Goal: Find specific page/section: Find specific page/section

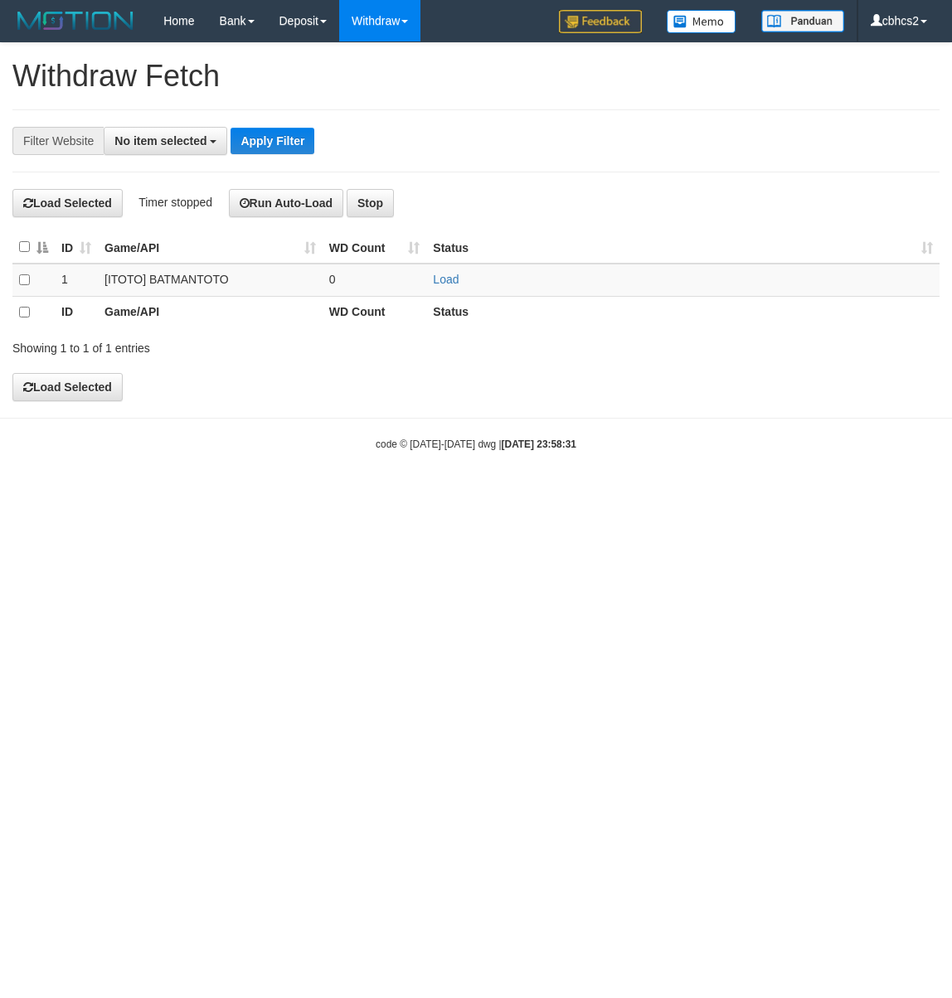
select select
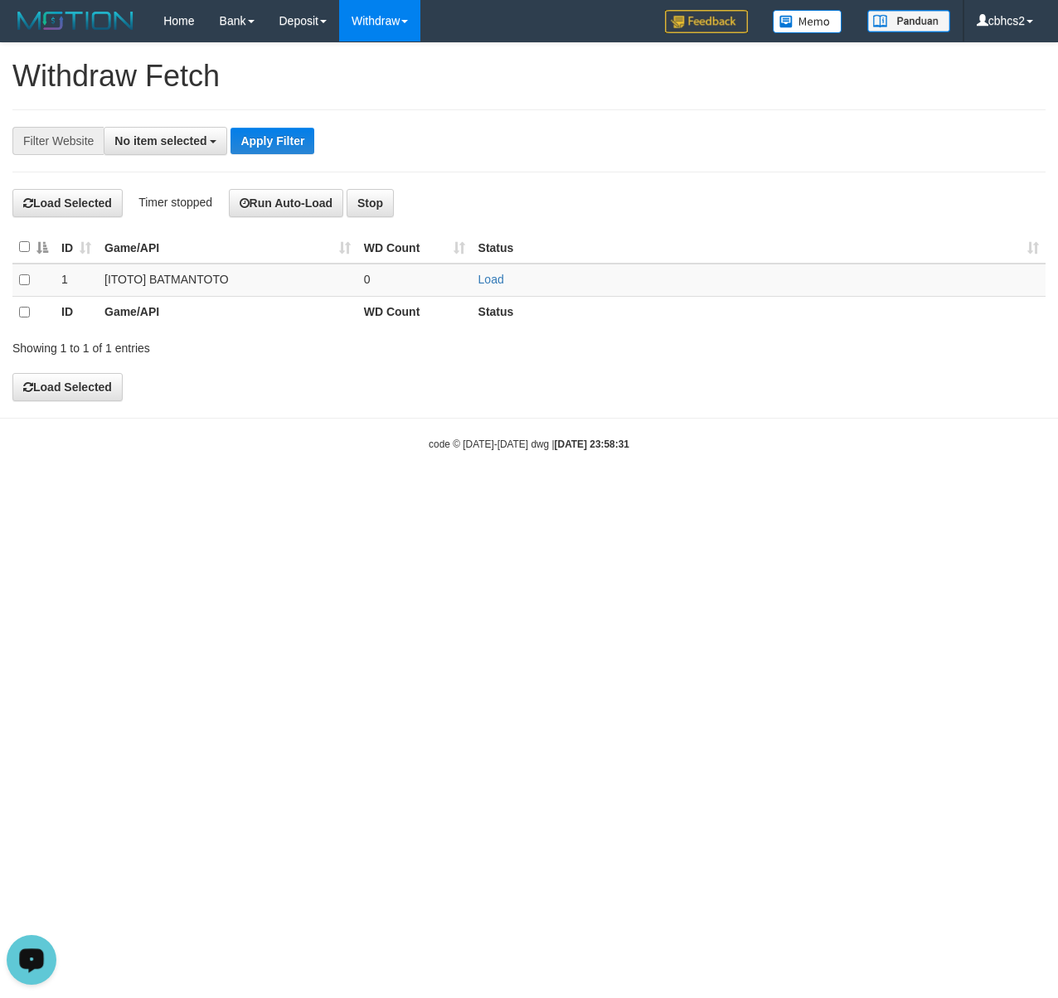
click at [48, 955] on button "Open LiveChat chat widget" at bounding box center [32, 960] width 50 height 50
click at [564, 493] on html "Toggle navigation Home Bank Account List Load By Website Group [ITOTO] BATMANTO…" at bounding box center [529, 246] width 1058 height 493
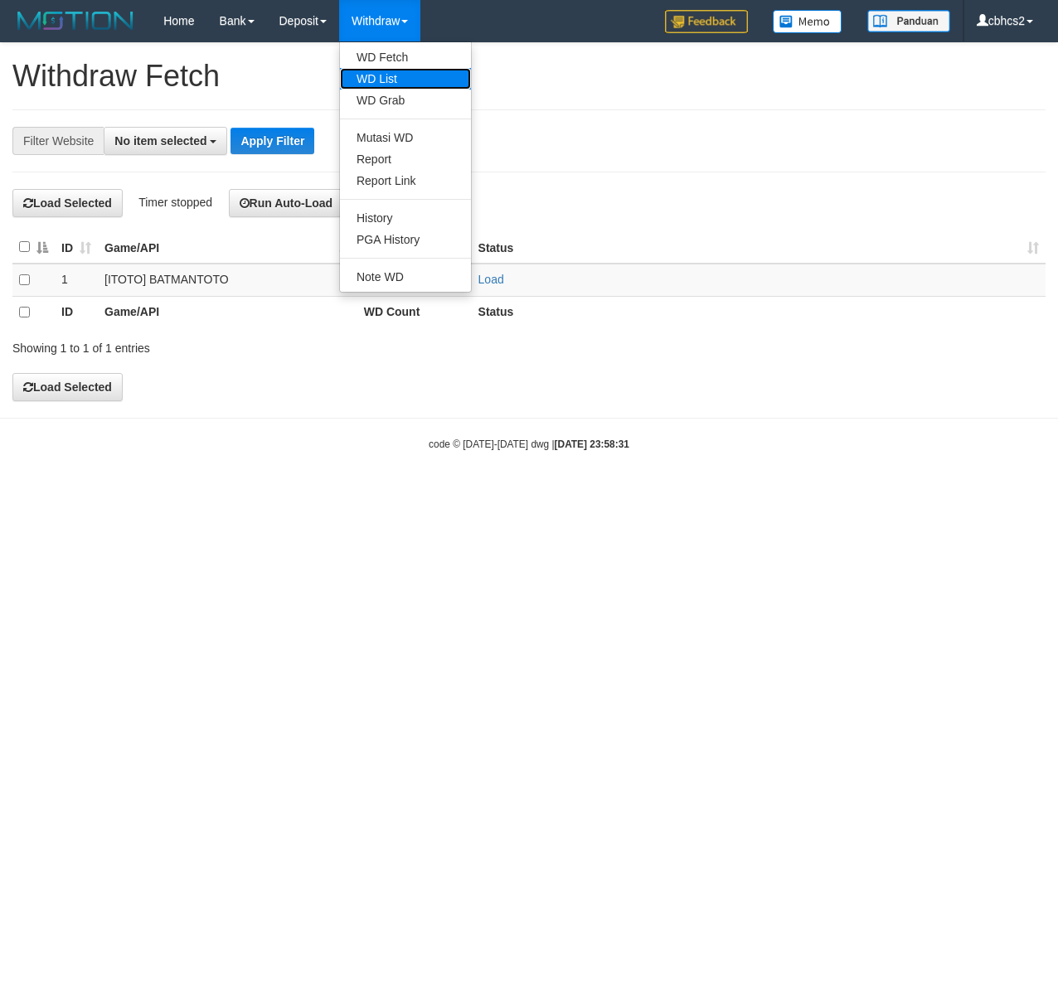
click at [414, 70] on link "WD List" at bounding box center [405, 79] width 131 height 22
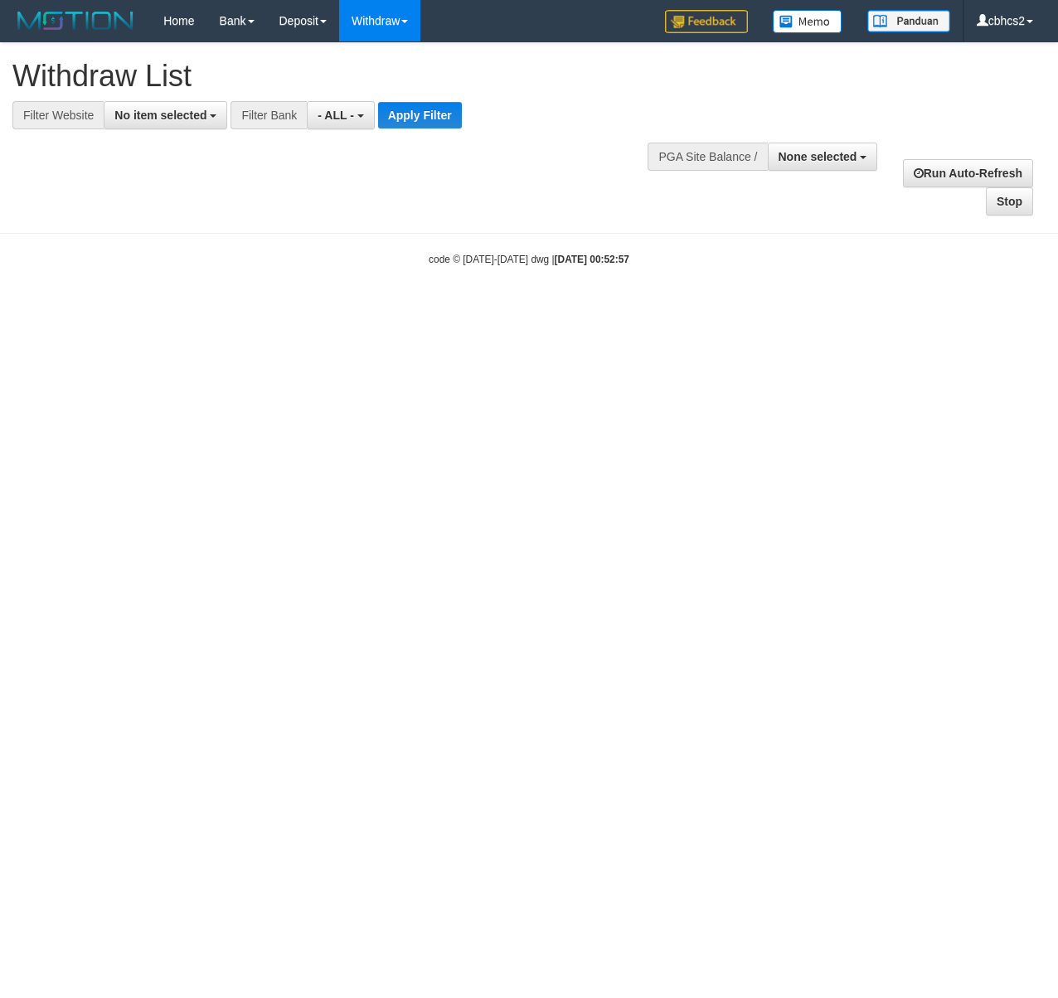
select select
drag, startPoint x: 789, startPoint y: 166, endPoint x: 777, endPoint y: 184, distance: 22.1
click at [790, 166] on button "None selected" at bounding box center [823, 157] width 110 height 28
click at [754, 240] on label "[ITOTO] BATMANTOTO" at bounding box center [790, 241] width 174 height 22
select select "****"
